Goal: Task Accomplishment & Management: Complete application form

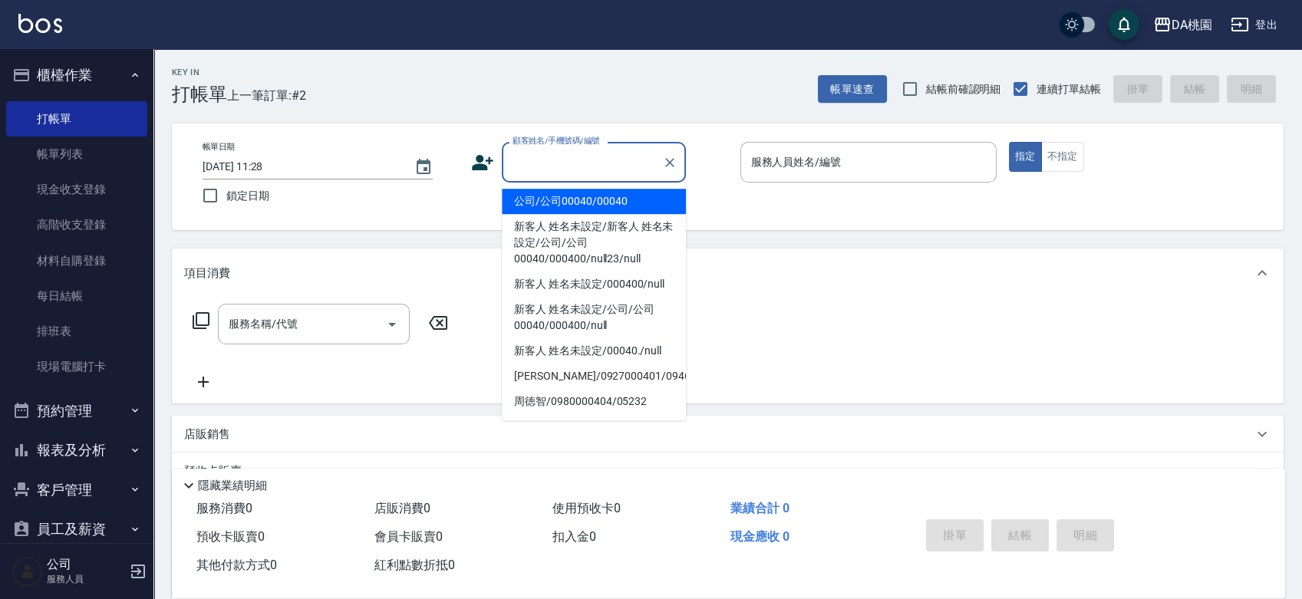
click at [583, 152] on input "顧客姓名/手機號碼/編號" at bounding box center [582, 162] width 147 height 27
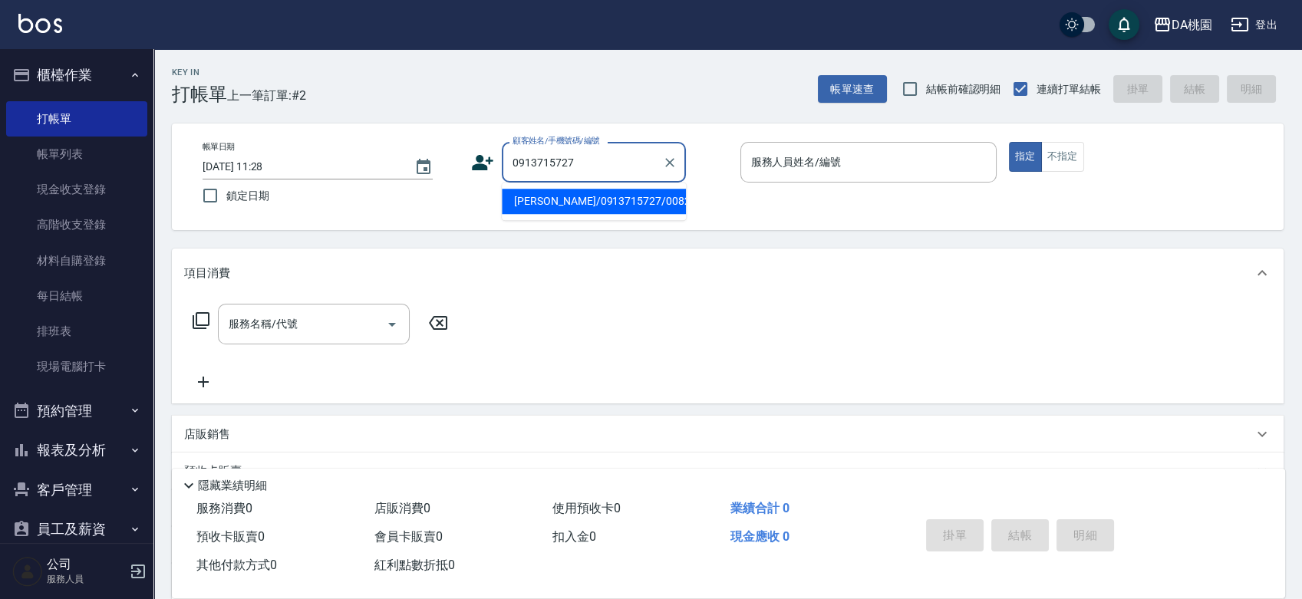
type input "[PERSON_NAME]/0913715727/00827"
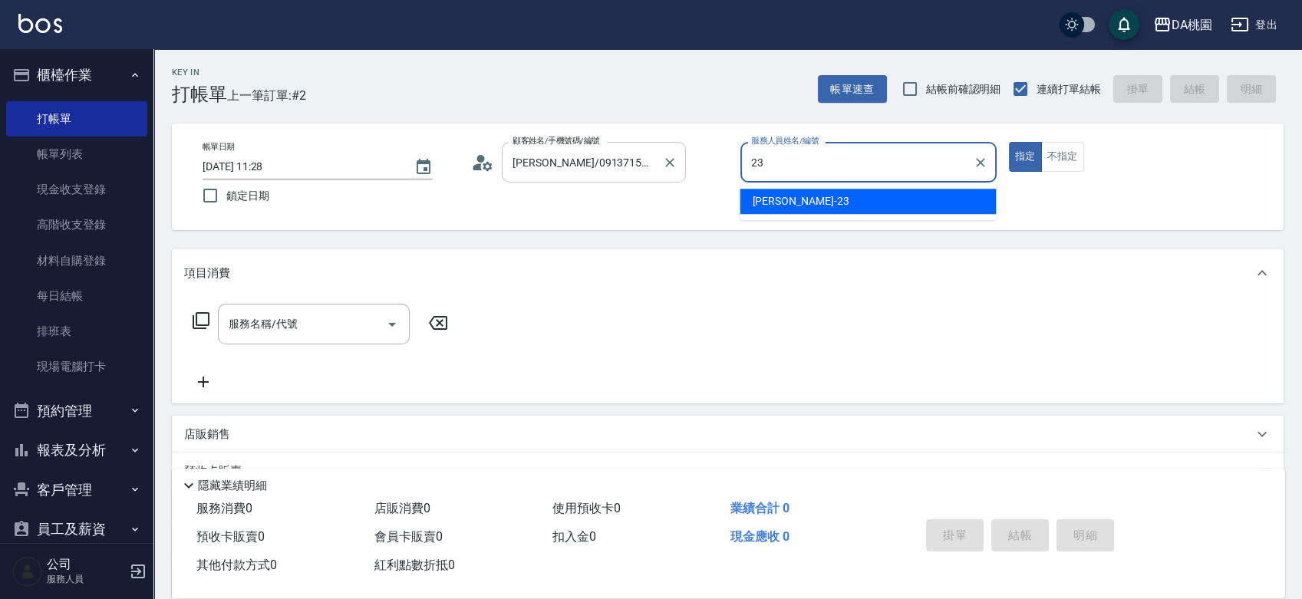
type input "亞瑟 -23"
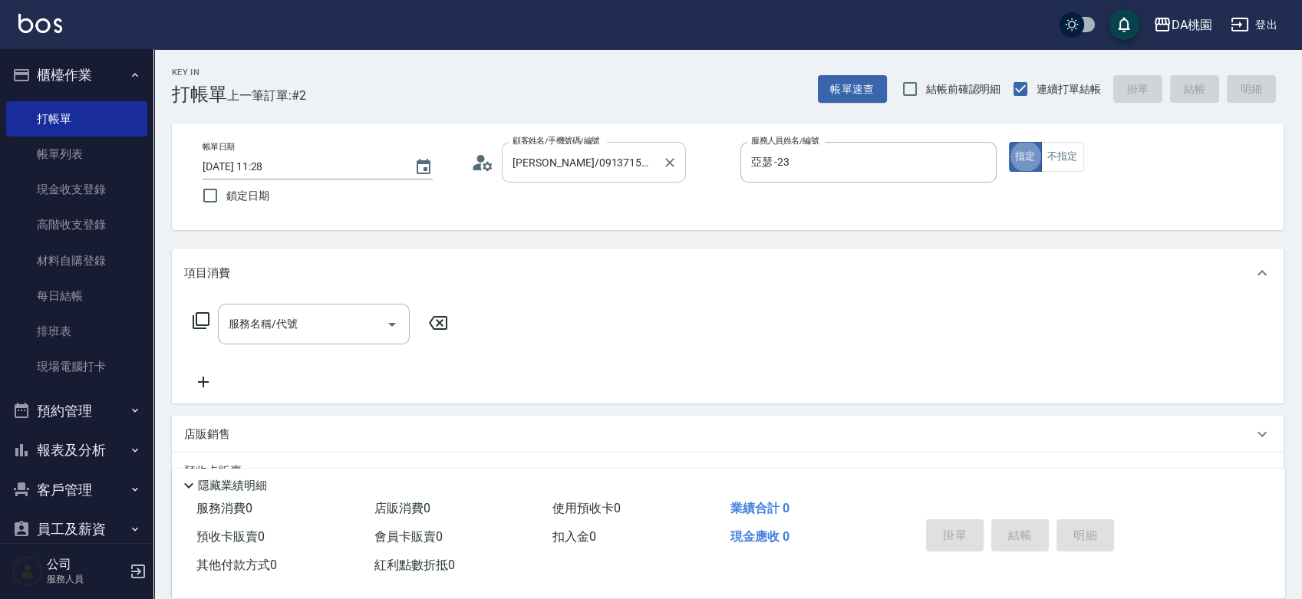
type button "true"
type input "500"
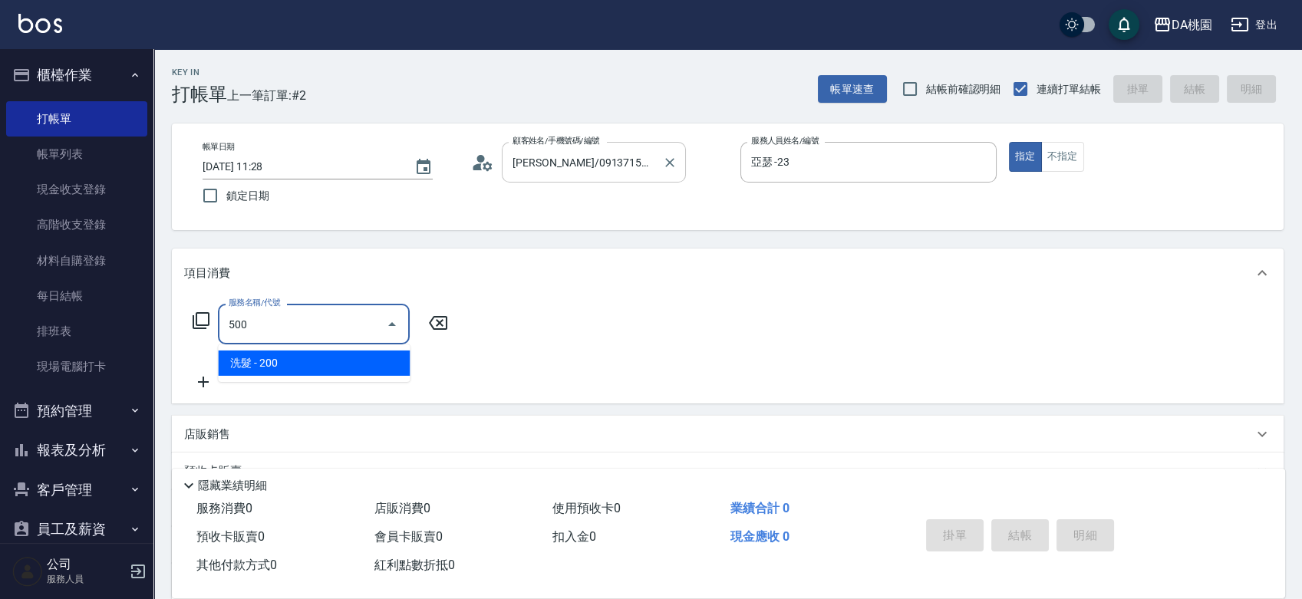
type input "20"
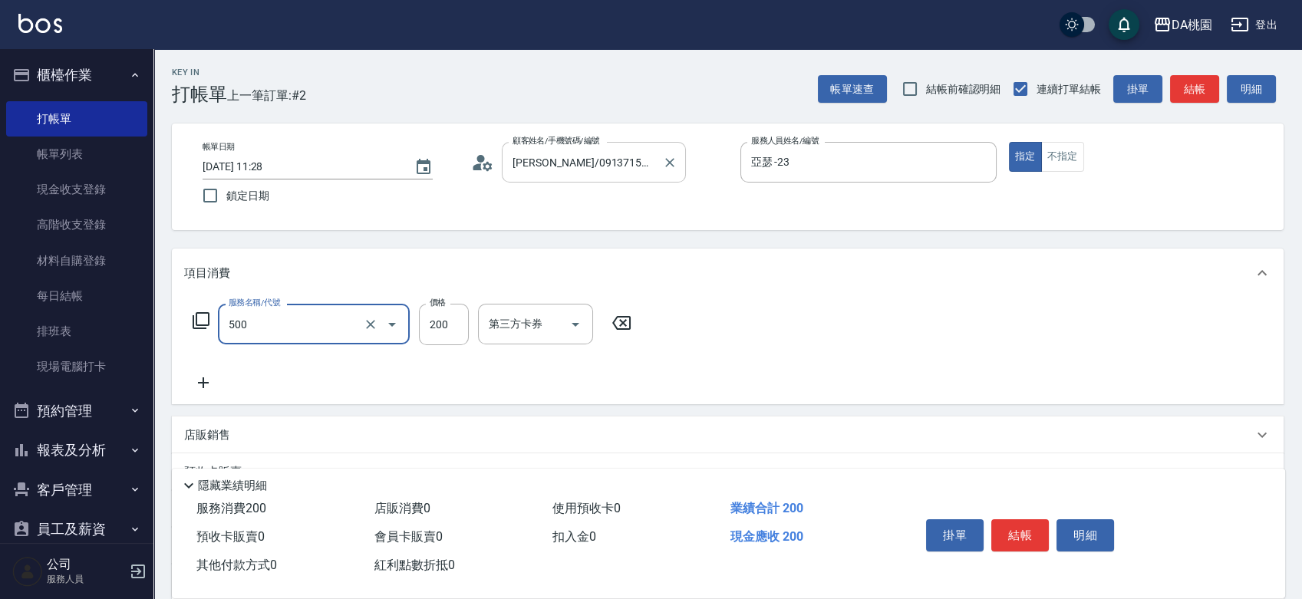
type input "洗髮(500)"
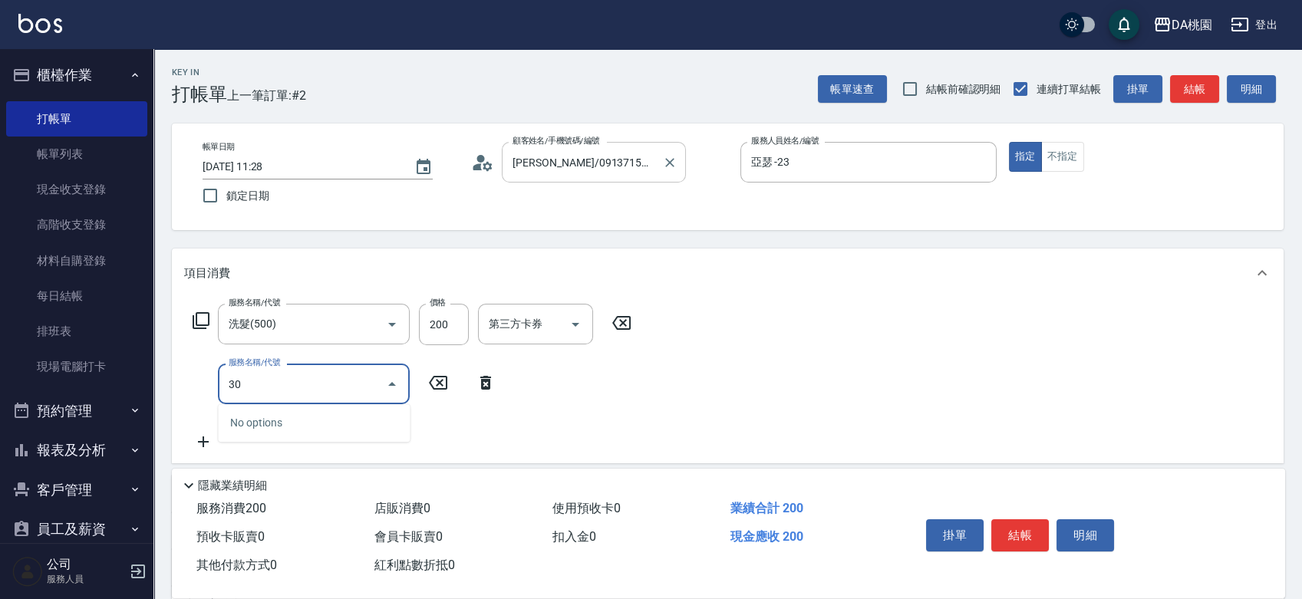
type input "303"
type input "50"
type input "A級剪髮(303)"
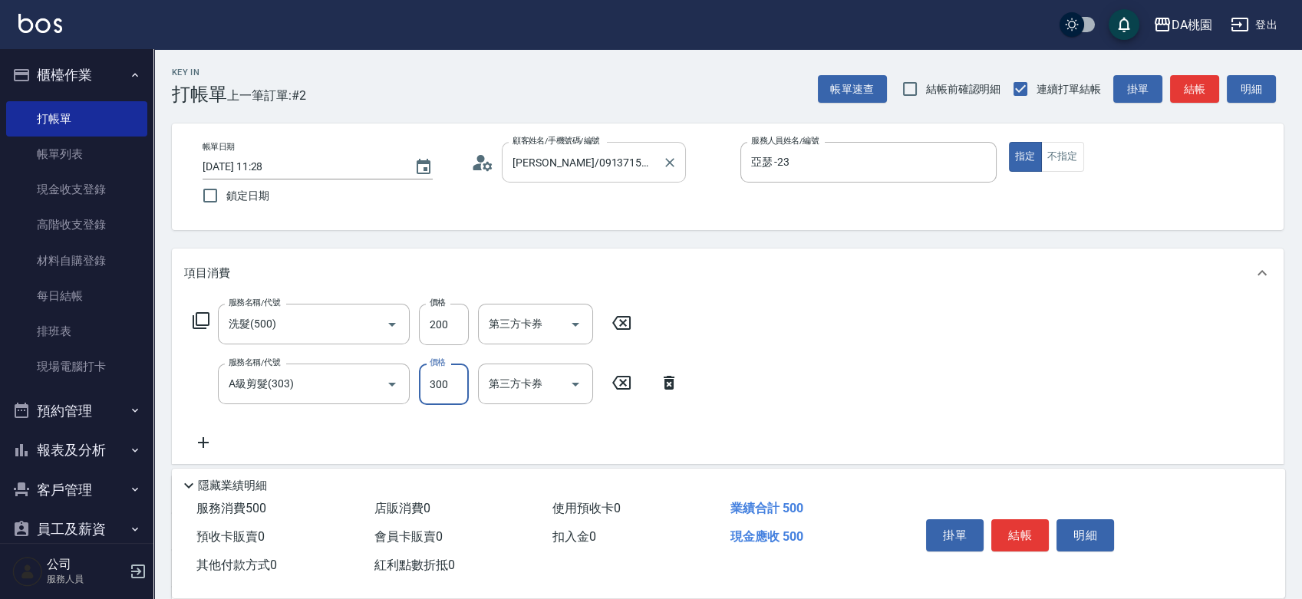
type input "5"
type input "20"
type input "50"
type input "70"
type input "500"
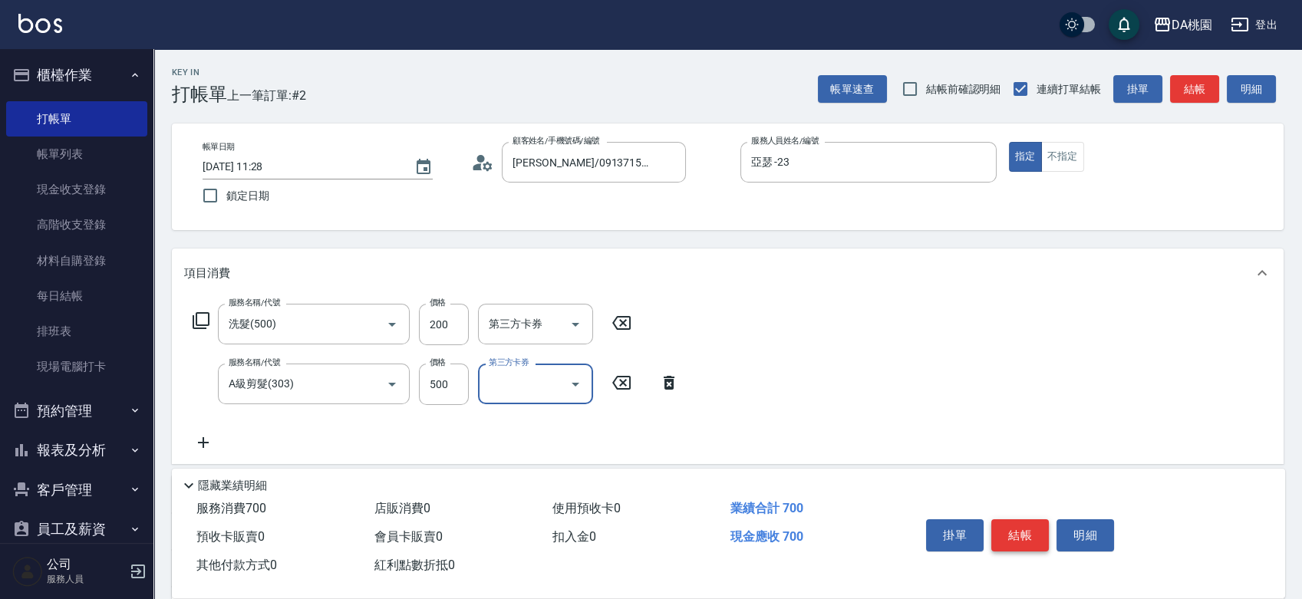
click at [1014, 538] on button "結帳" at bounding box center [1020, 535] width 58 height 32
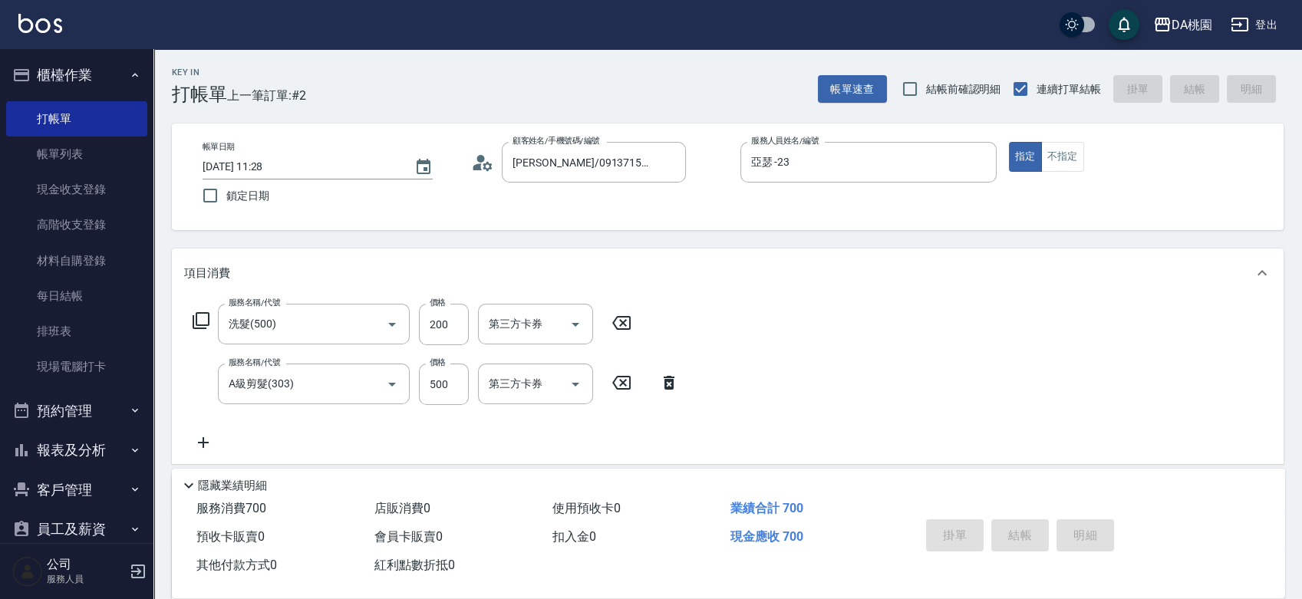
type input "[DATE] 15:06"
type input "0"
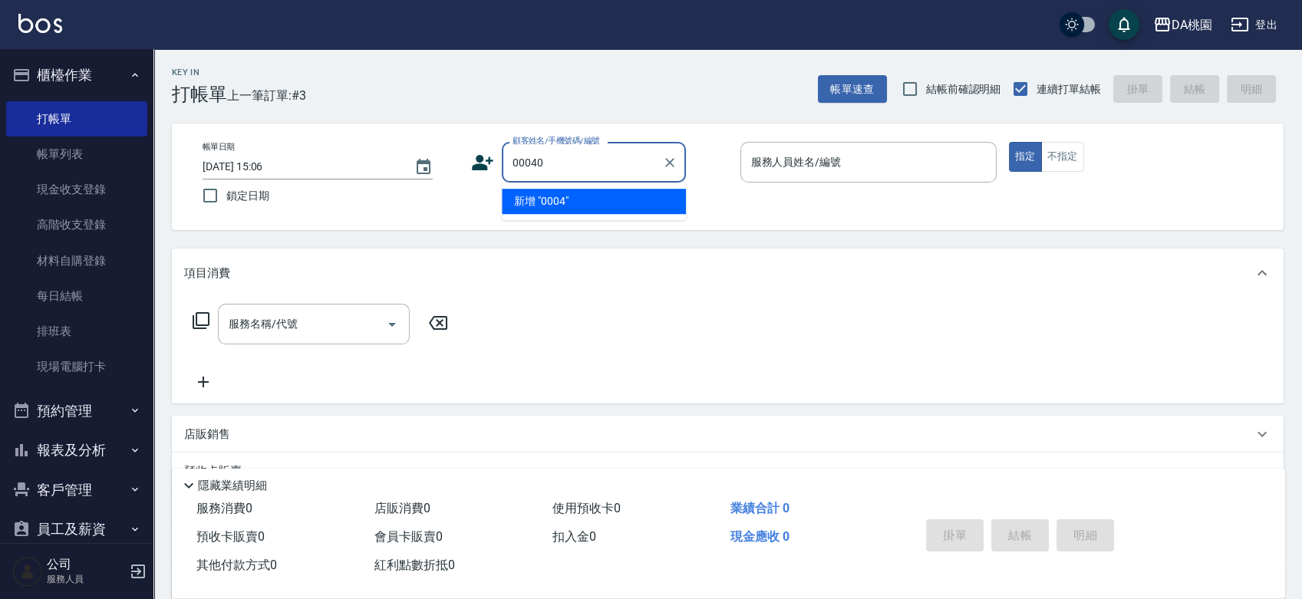
type input "00040"
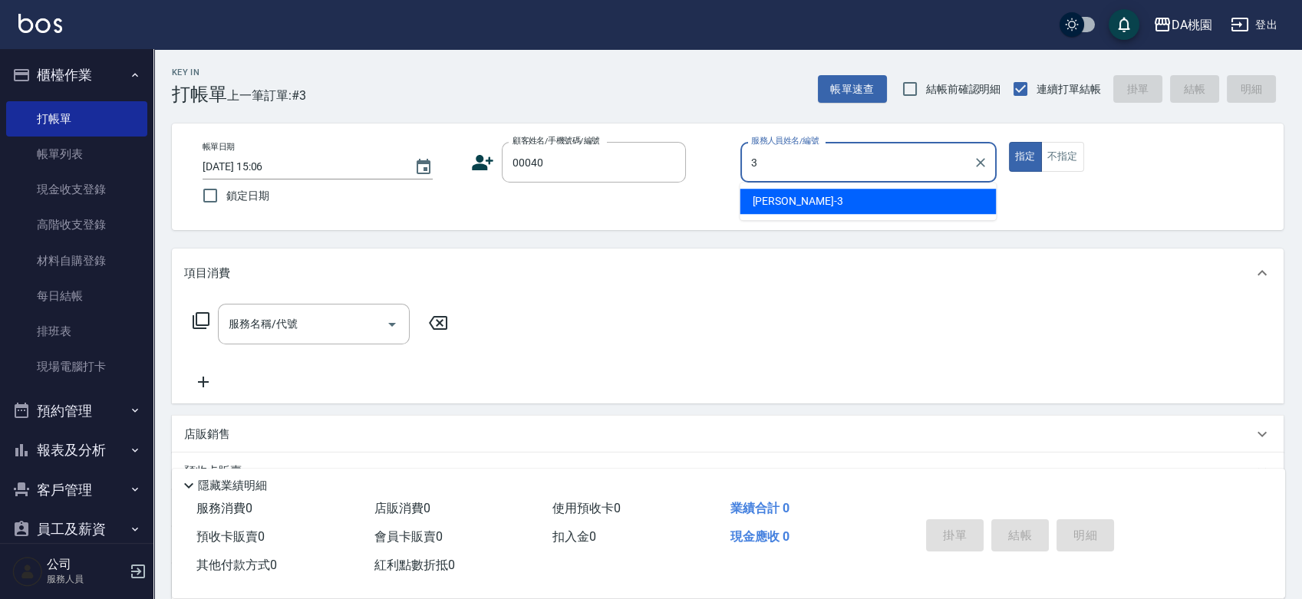
type input "[PERSON_NAME]-3"
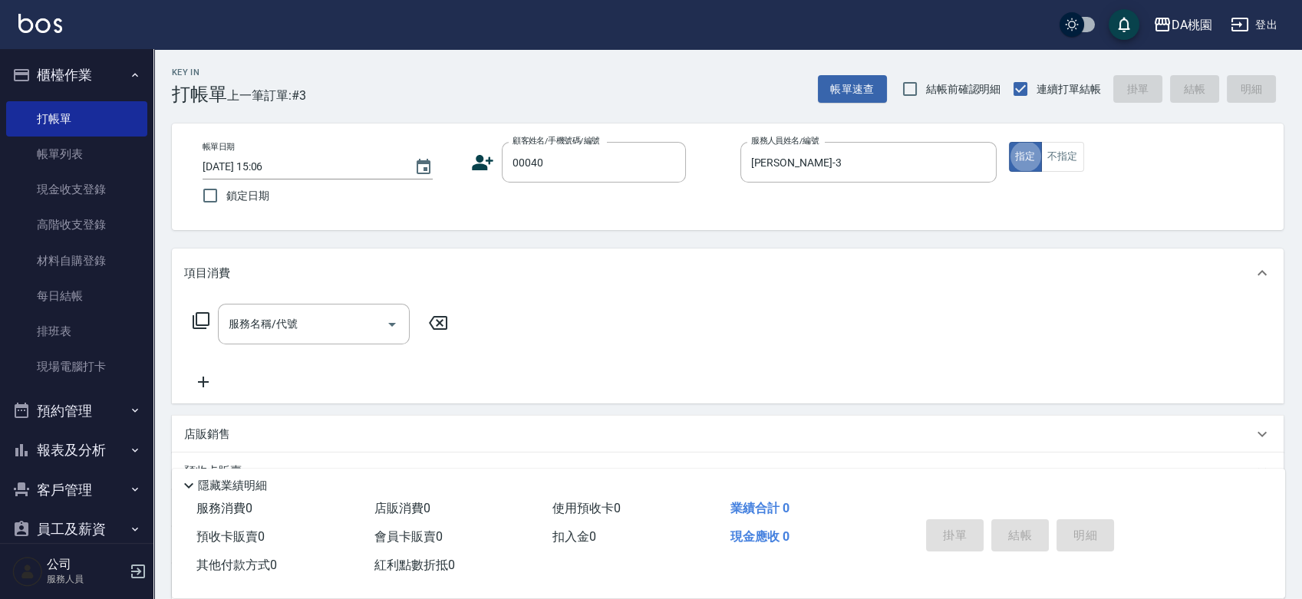
type input "公司/公司00040/00040"
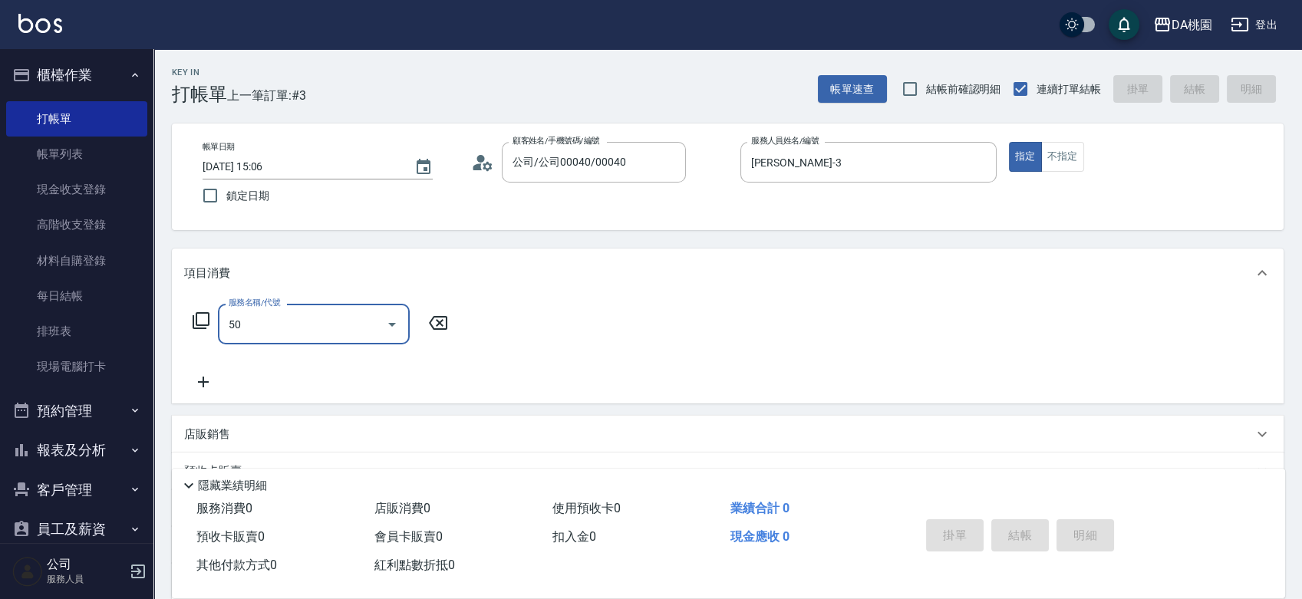
type input "501"
type input "20"
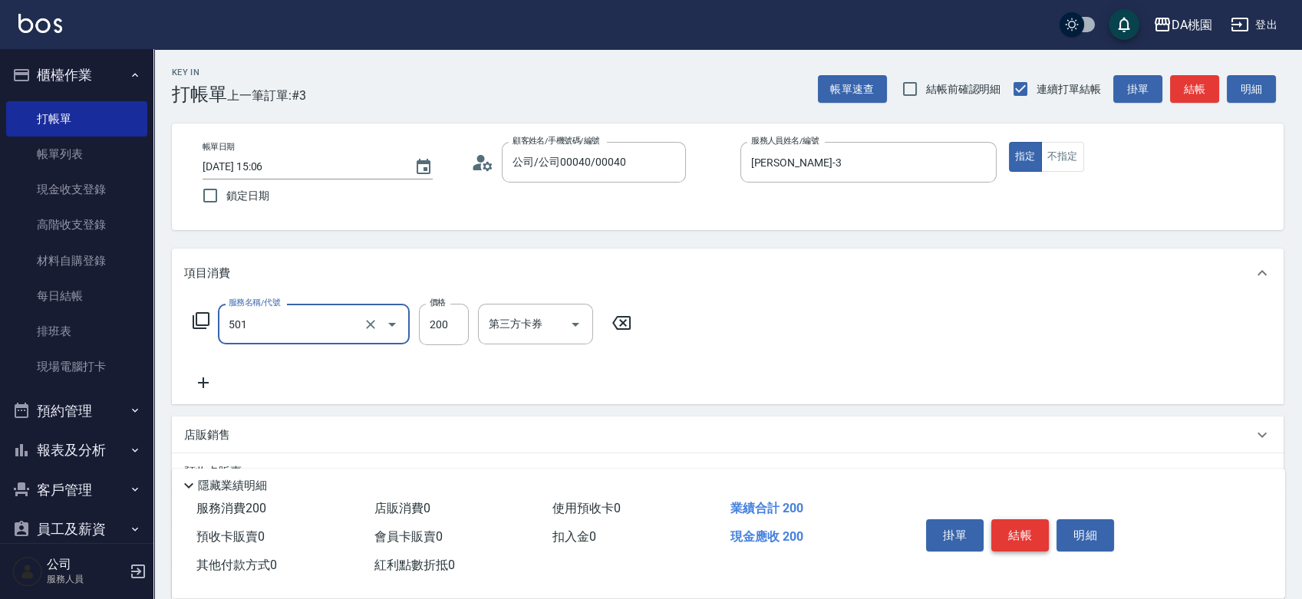
type input "洗髮(互助)(501)"
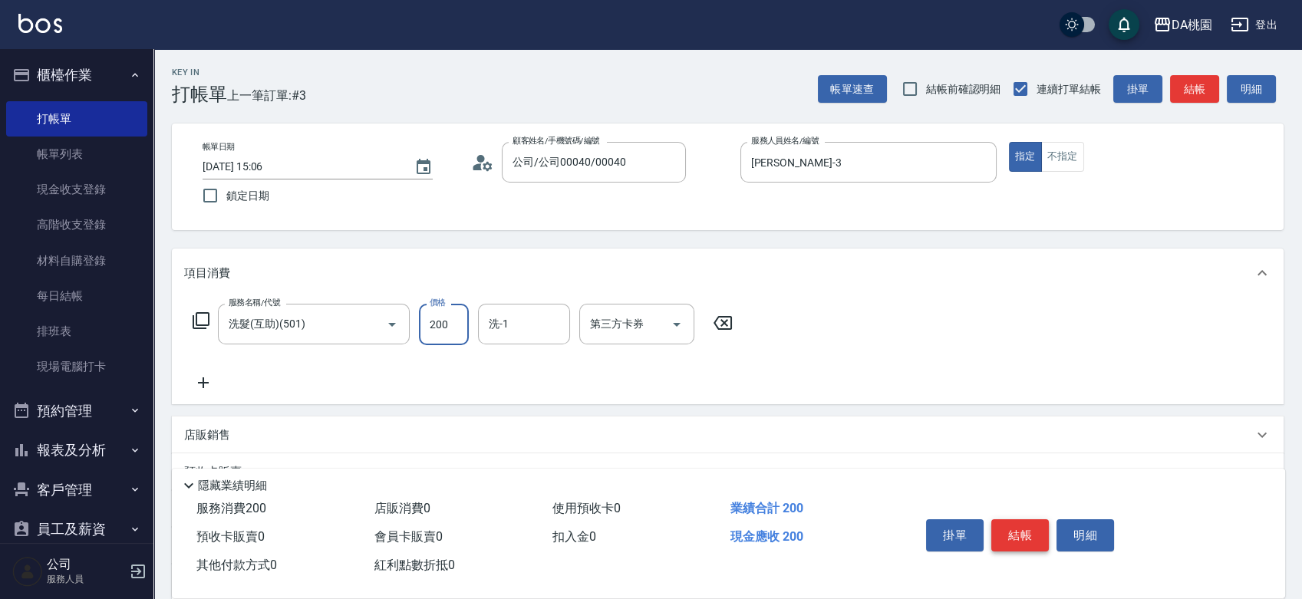
type input "0"
type input "35"
type input "30"
type input "350"
type input "C C-29"
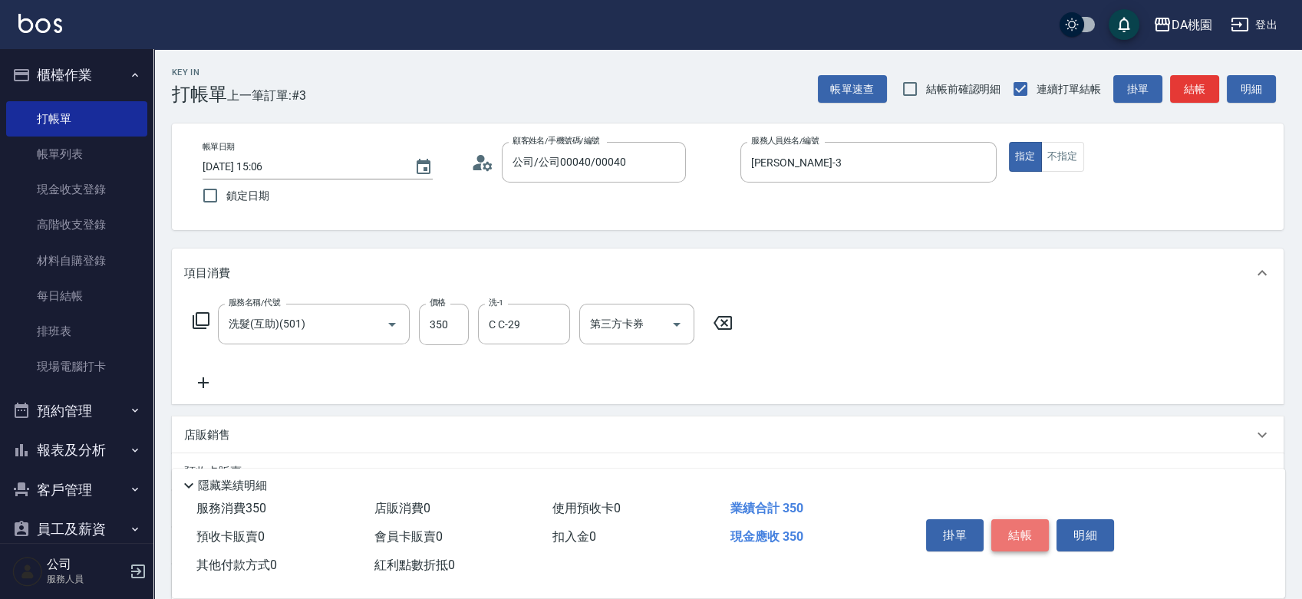
click at [1014, 538] on button "結帳" at bounding box center [1020, 535] width 58 height 32
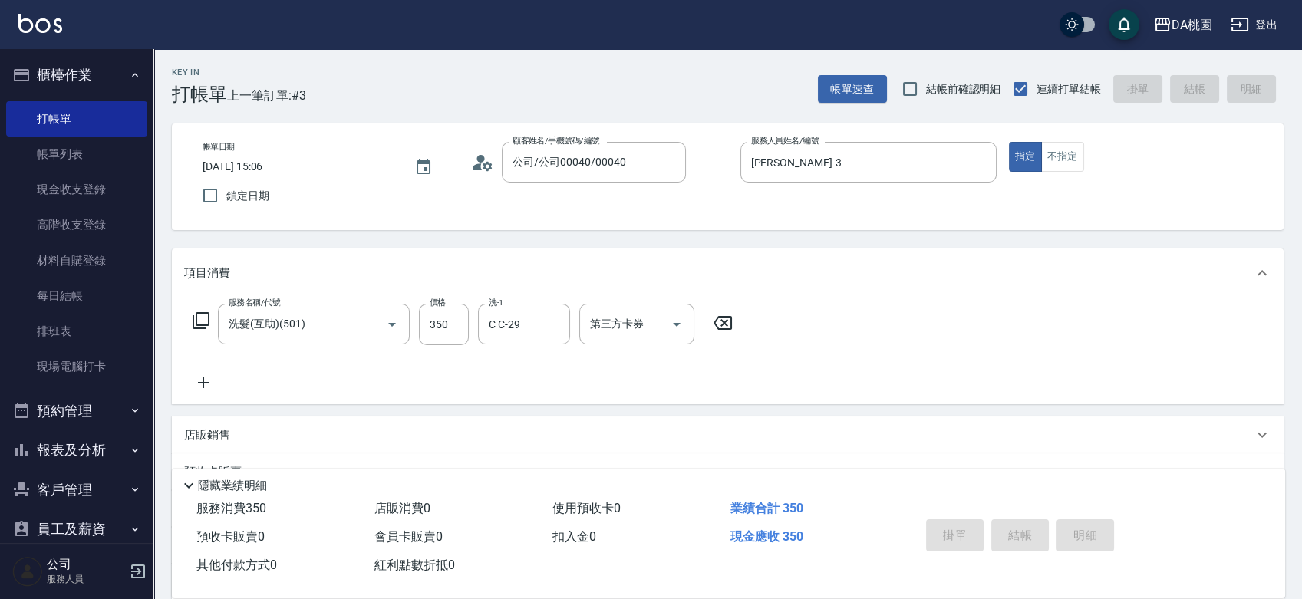
type input "[DATE] 15:07"
type input "0"
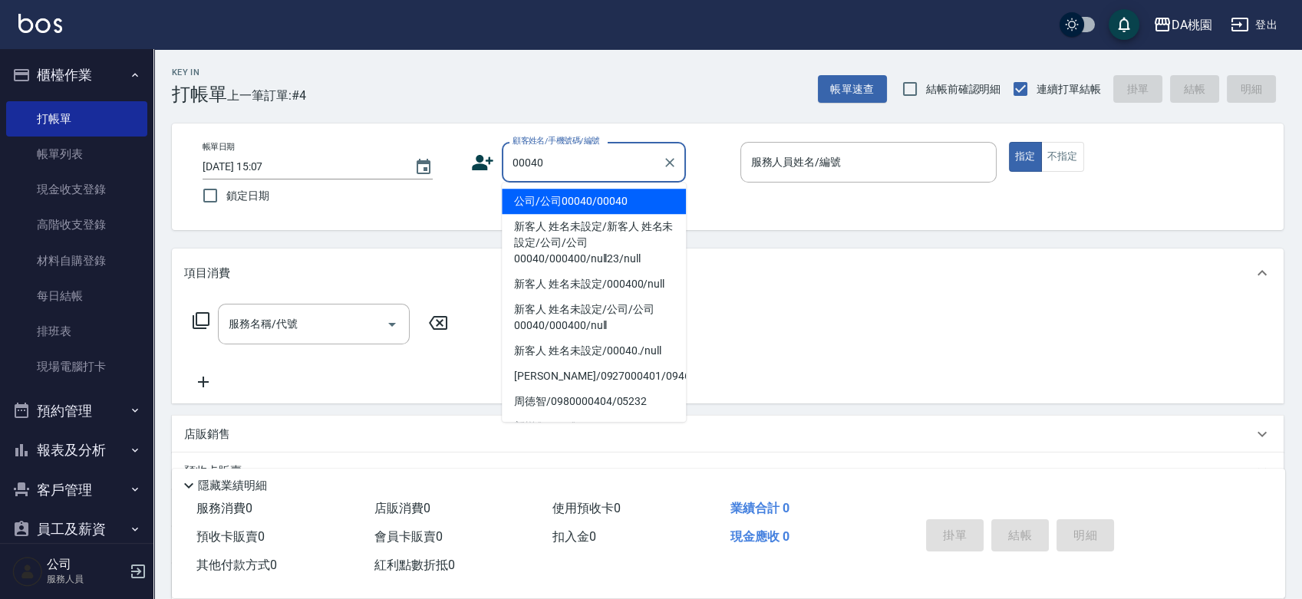
type input "公司/公司00040/00040"
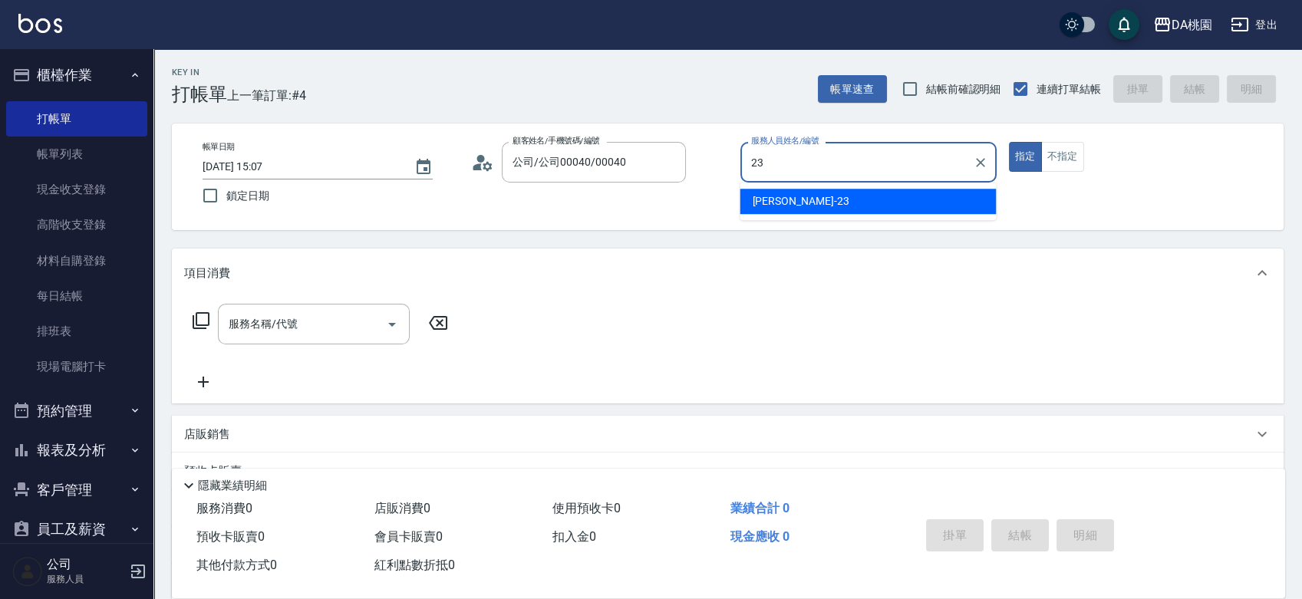
type input "亞瑟 -23"
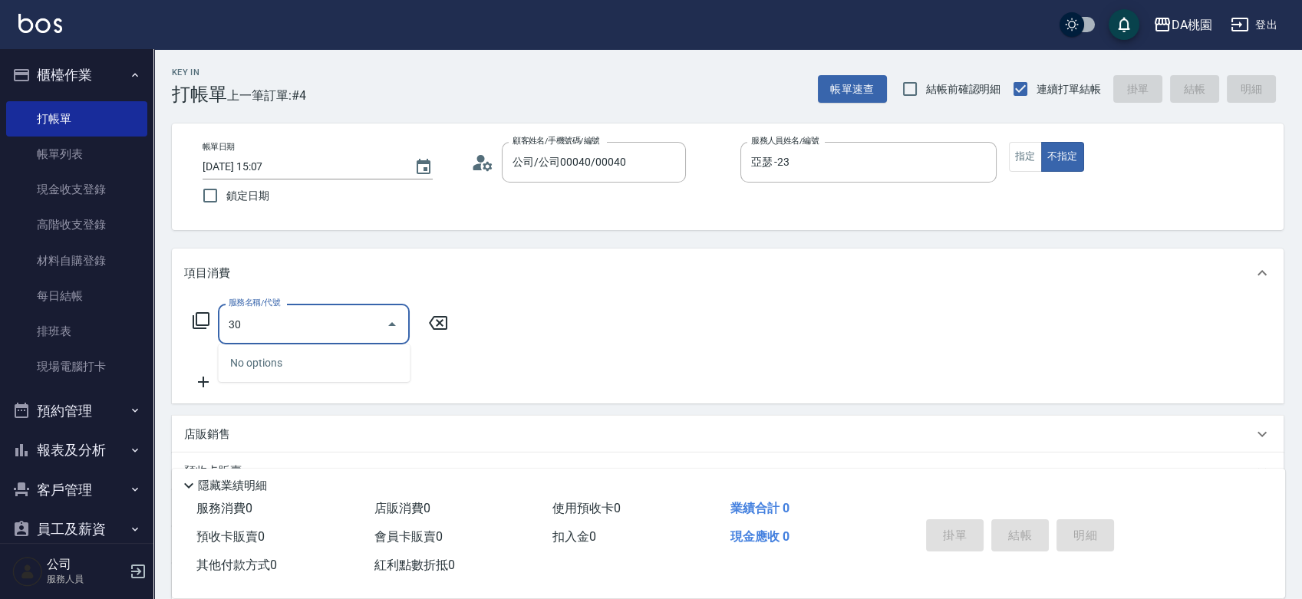
type input "300"
type input "10"
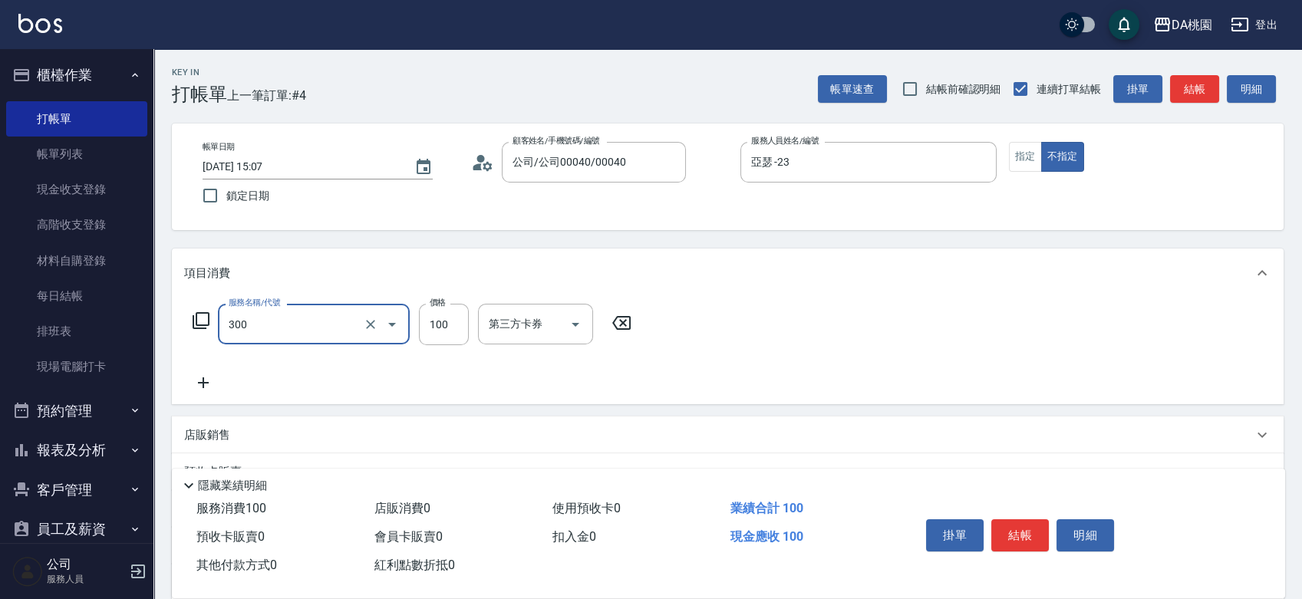
type input "剪瀏海(300)"
type input "1"
type input "0"
type input "15"
type input "10"
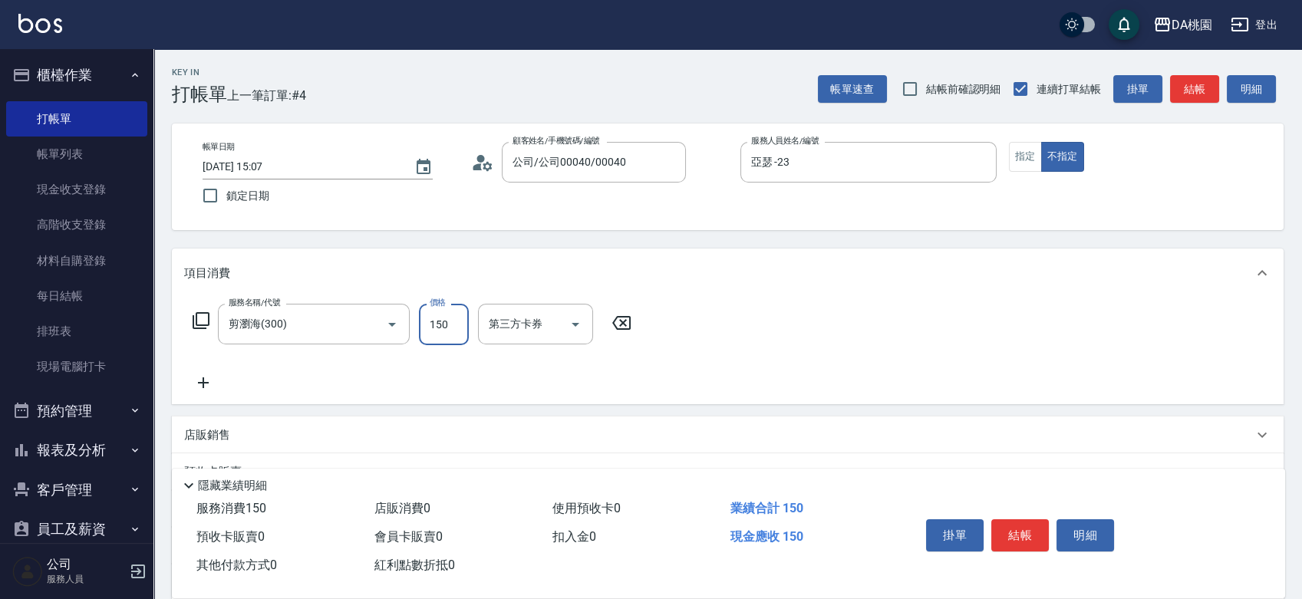
type input "150"
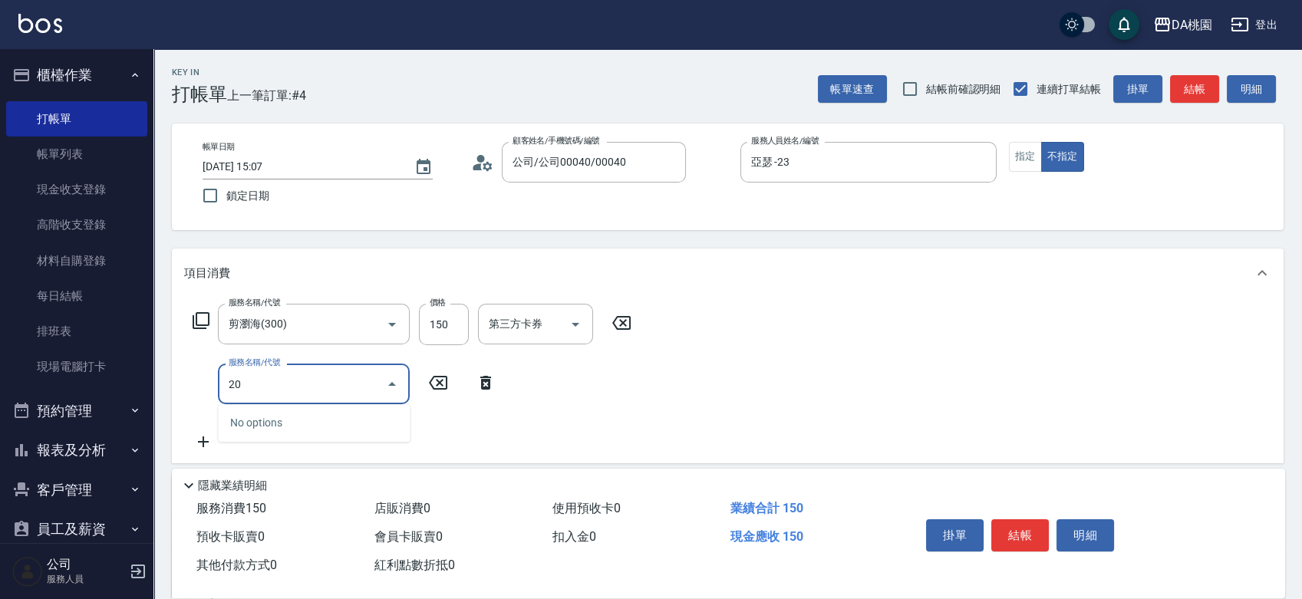
type input "200"
type input "160"
type input "離子燙(200)"
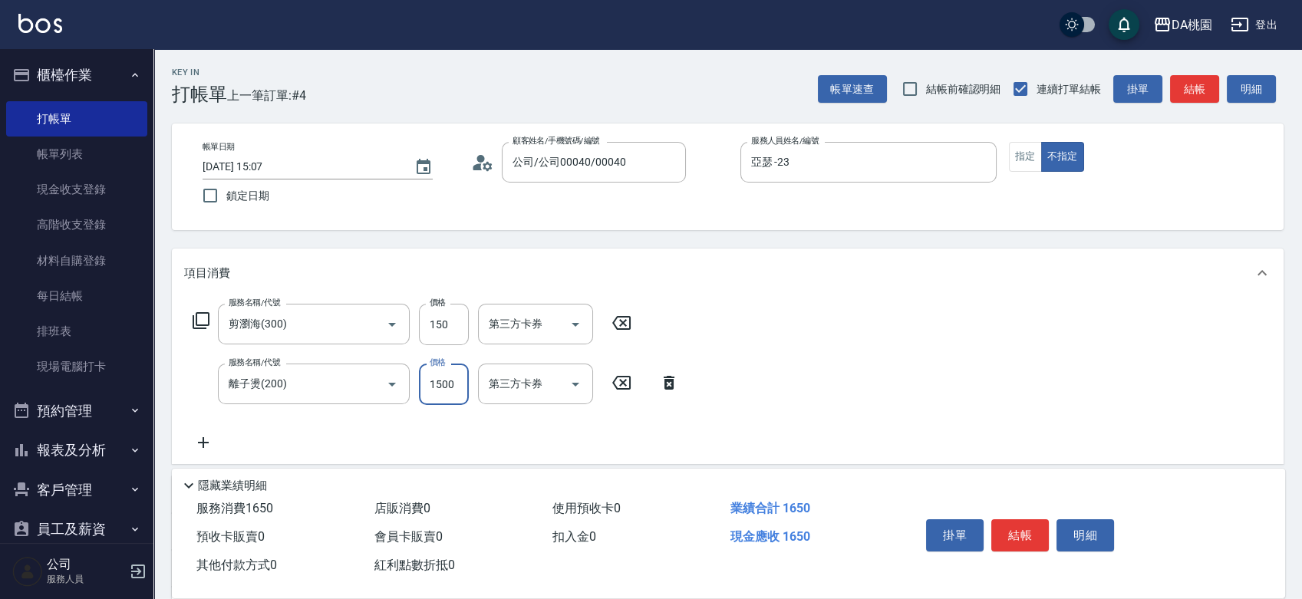
type input "7"
type input "10"
type input "79"
type input "20"
type input "799"
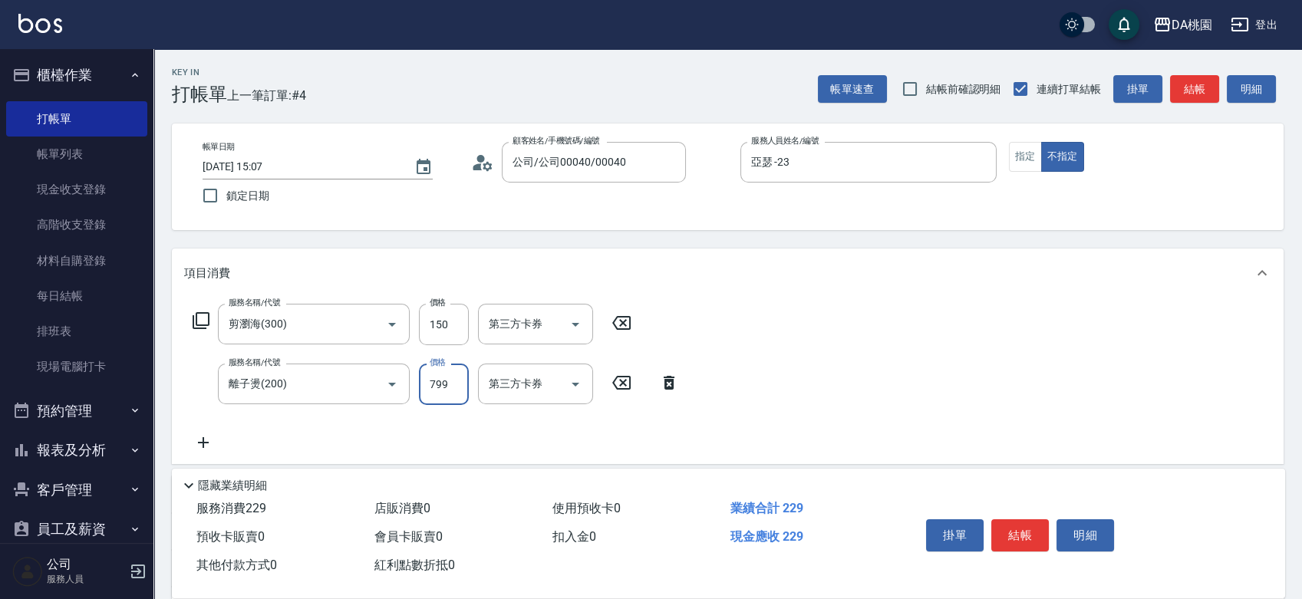
type input "90"
type input "799"
click at [1019, 533] on button "結帳" at bounding box center [1020, 535] width 58 height 32
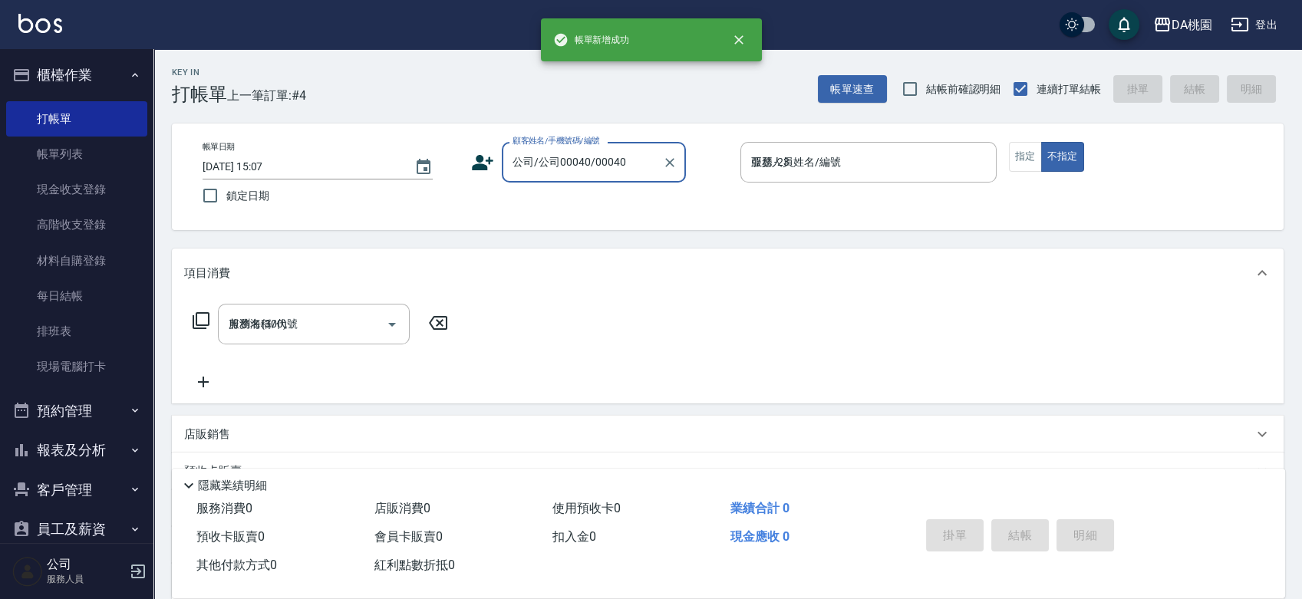
type input "0"
